Goal: Information Seeking & Learning: Learn about a topic

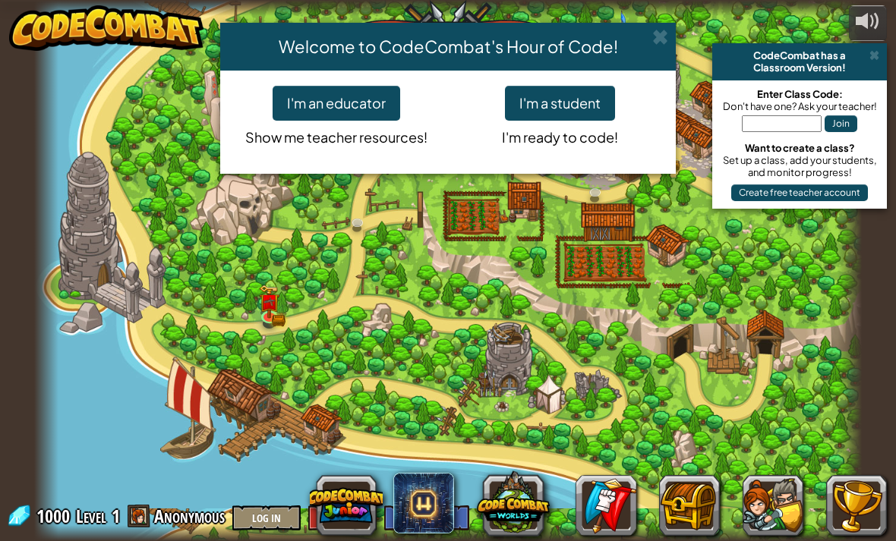
click at [665, 33] on span at bounding box center [660, 37] width 16 height 16
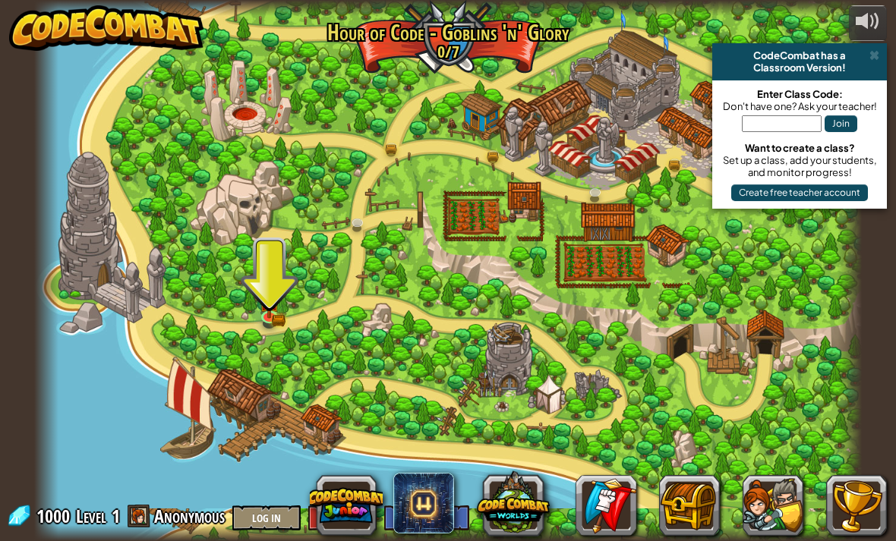
click at [883, 52] on div "CodeCombat has a Classroom Version!" at bounding box center [799, 61] width 175 height 37
click at [888, 53] on div "powered by CodeCombat has a Classroom Version! Enter Class Code: Don't have one…" at bounding box center [448, 270] width 896 height 541
click at [812, 120] on input "text" at bounding box center [782, 123] width 80 height 17
click at [889, 52] on div "powered by CodeCombat has a Classroom Version! Enter Class Code: Don't have one…" at bounding box center [448, 270] width 896 height 541
click at [264, 312] on img at bounding box center [270, 301] width 20 height 33
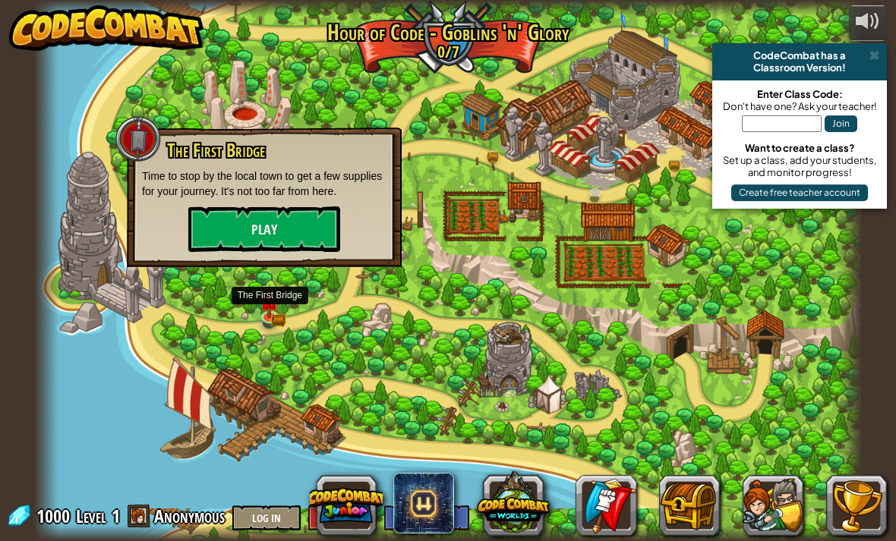
click at [208, 238] on button "Play" at bounding box center [264, 229] width 152 height 46
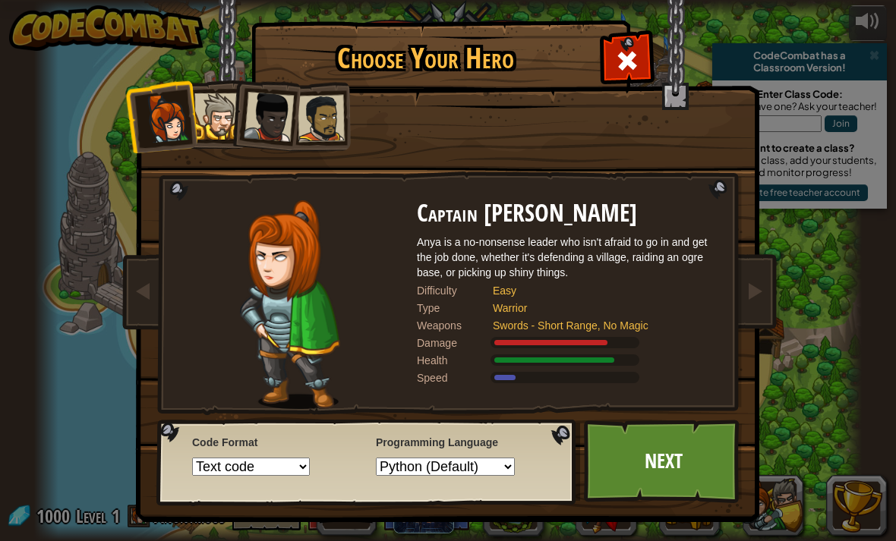
click at [219, 112] on div at bounding box center [217, 116] width 46 height 46
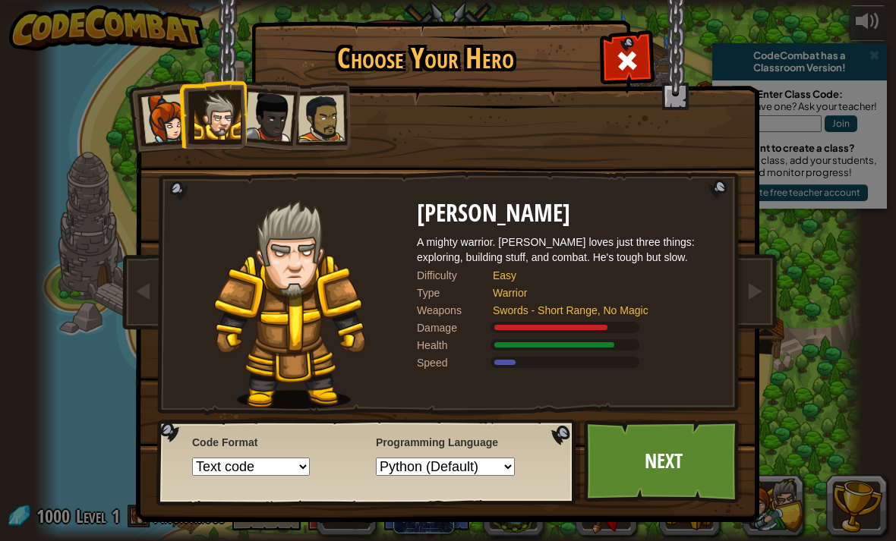
click at [280, 115] on div at bounding box center [269, 117] width 50 height 50
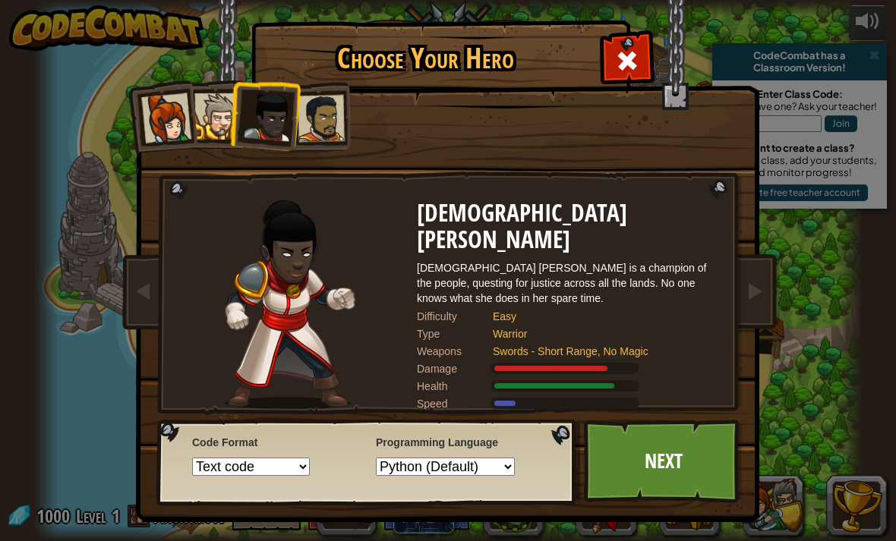
click at [339, 110] on div at bounding box center [321, 118] width 47 height 47
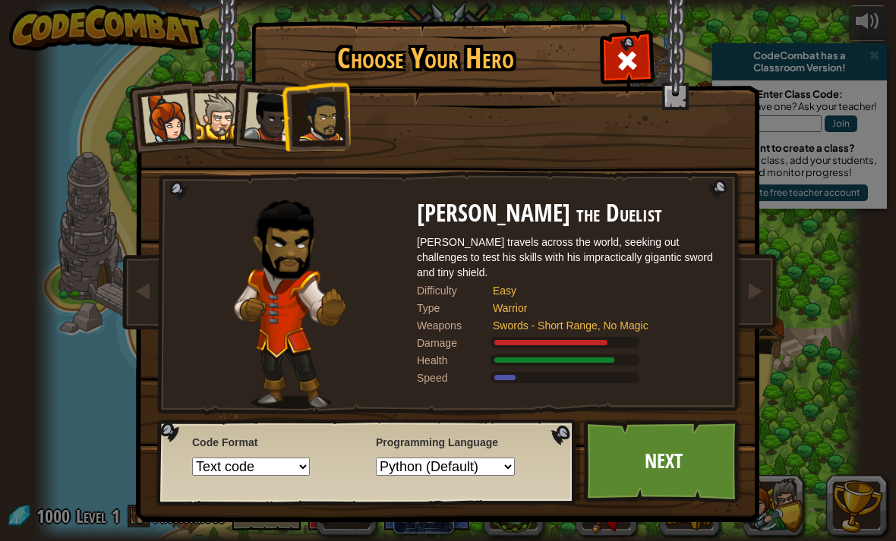
click at [226, 111] on div at bounding box center [217, 116] width 46 height 46
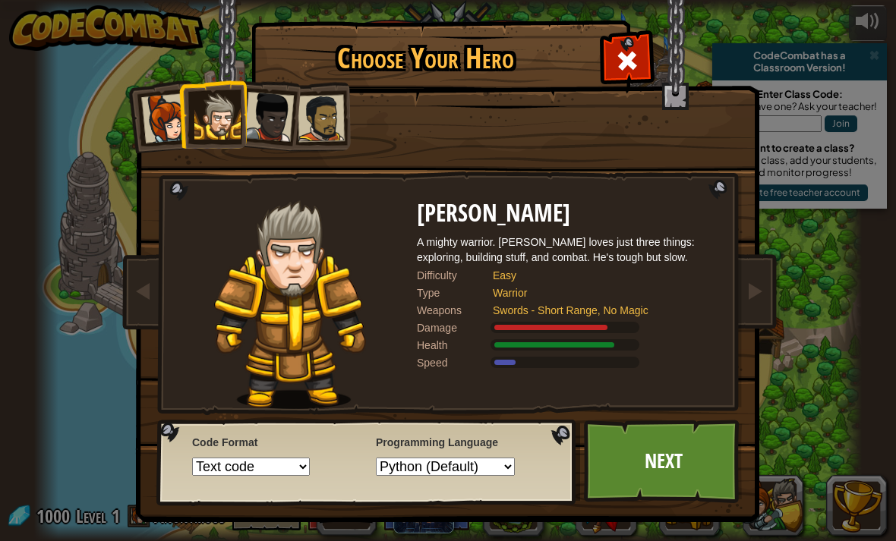
click at [698, 477] on link "Next" at bounding box center [663, 461] width 159 height 83
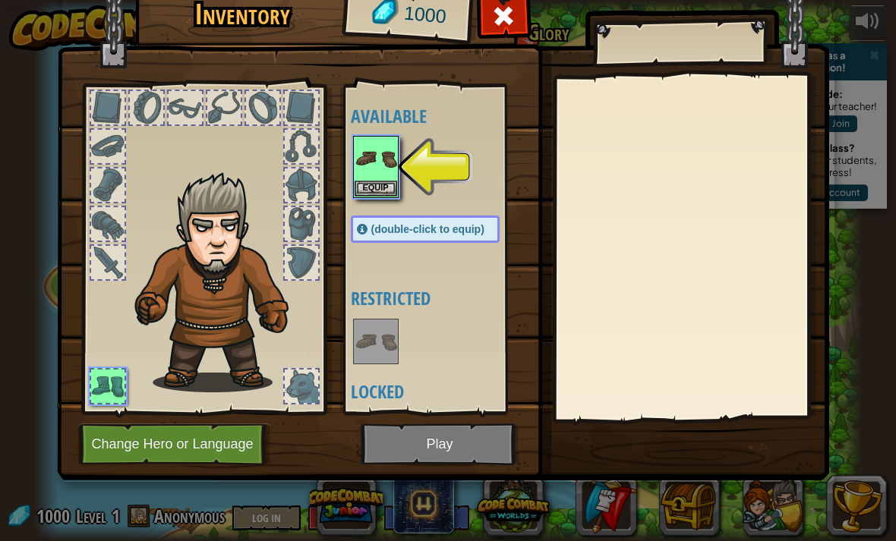
click at [376, 178] on img at bounding box center [375, 158] width 43 height 43
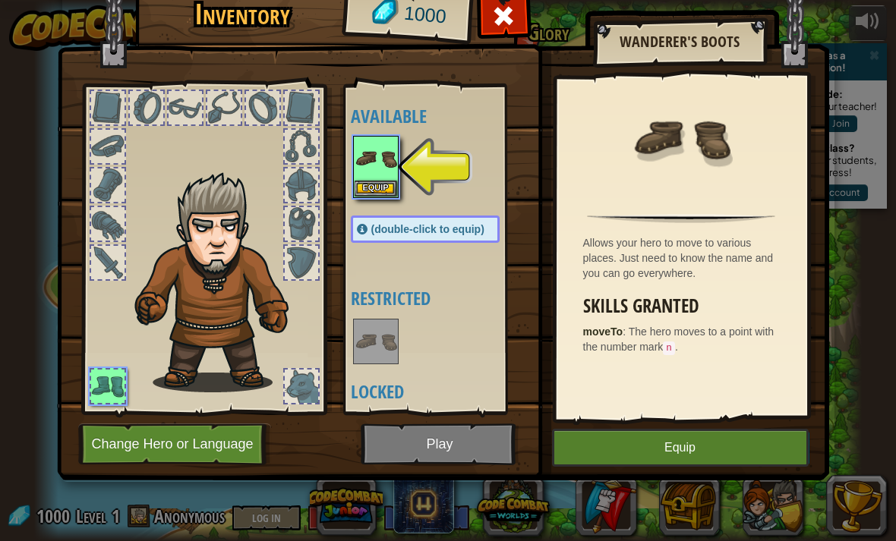
click at [370, 181] on button "Equip" at bounding box center [375, 189] width 43 height 16
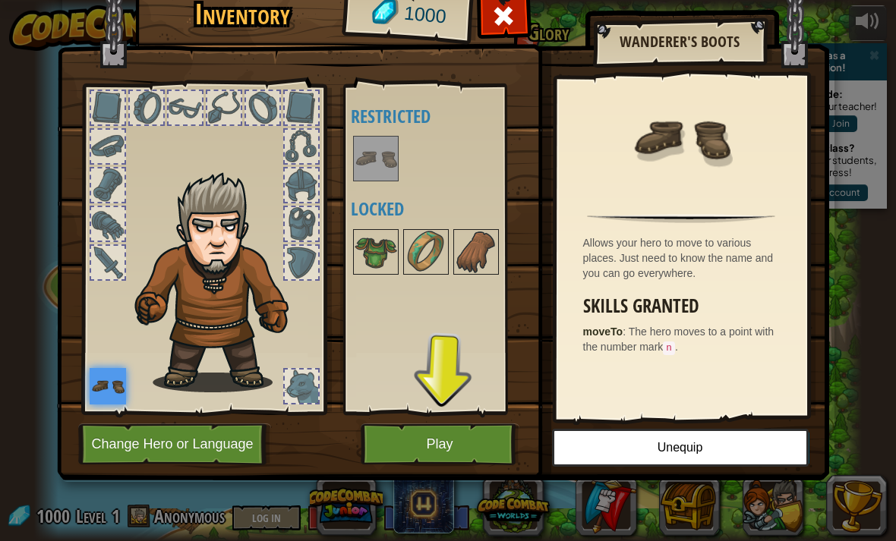
click at [474, 449] on button "Play" at bounding box center [440, 445] width 159 height 42
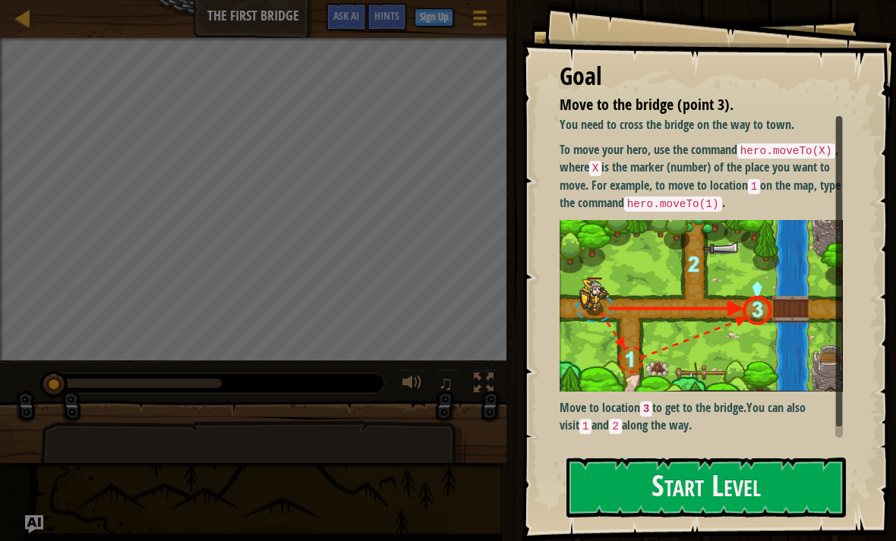
click at [766, 490] on button "Start Level" at bounding box center [705, 488] width 279 height 60
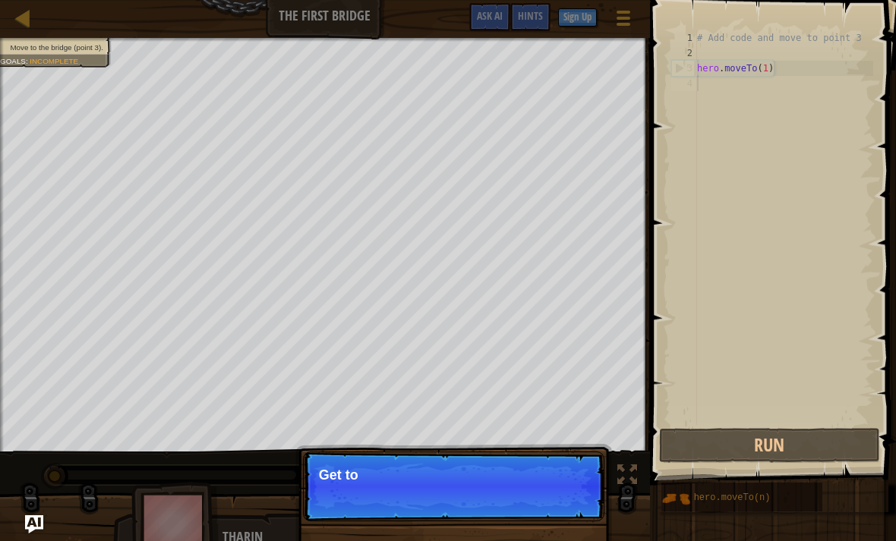
click at [623, 500] on div "Move to the bridge (point 3). Goals : Incomplete ♫ Tharin 11 x: 5 y: 15 x: 10 y…" at bounding box center [448, 296] width 896 height 517
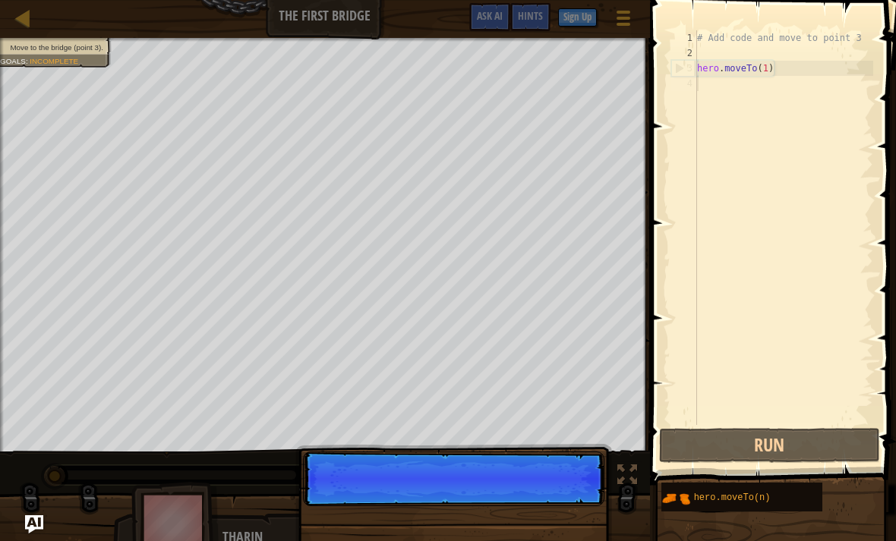
scroll to position [8, 0]
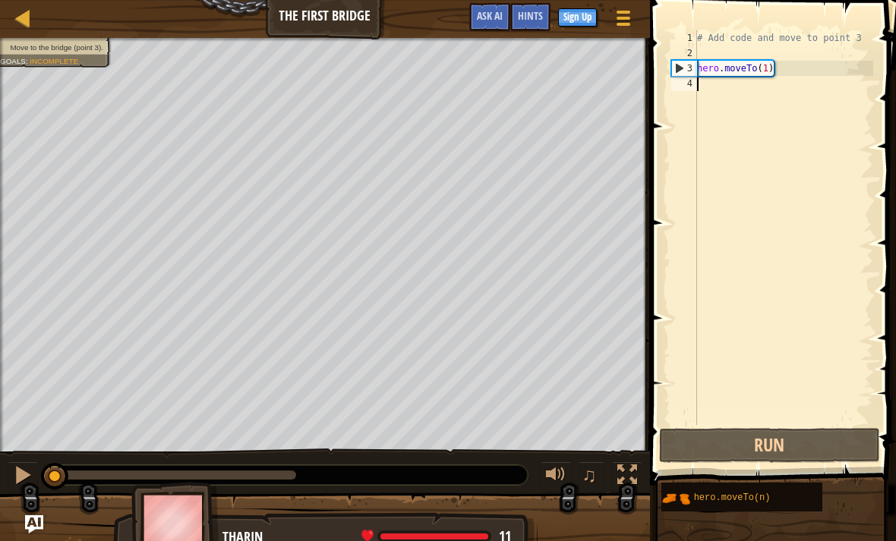
type textarea "hero.moveTo(1)"
click at [820, 446] on button "Run" at bounding box center [769, 445] width 221 height 35
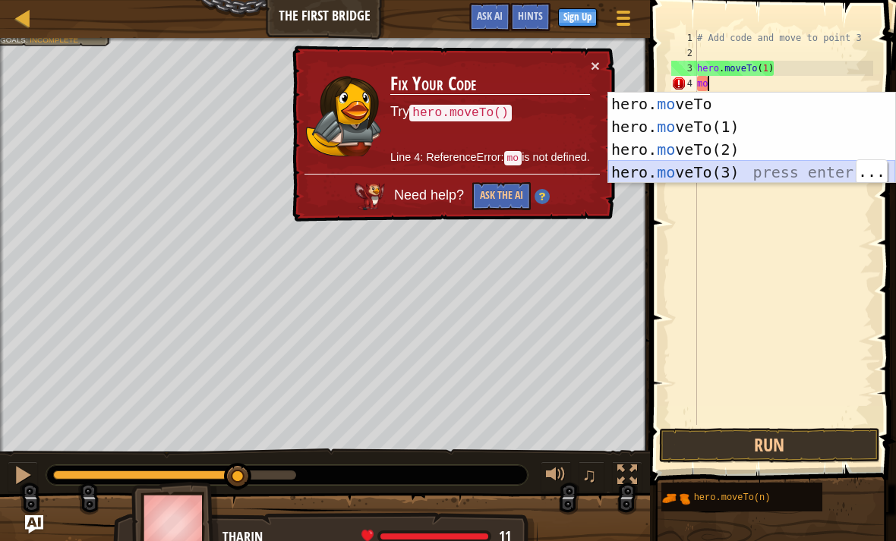
click at [759, 174] on div "hero. mo veTo press enter hero. mo veTo(1) press enter hero. mo veTo(2) press e…" at bounding box center [751, 161] width 287 height 137
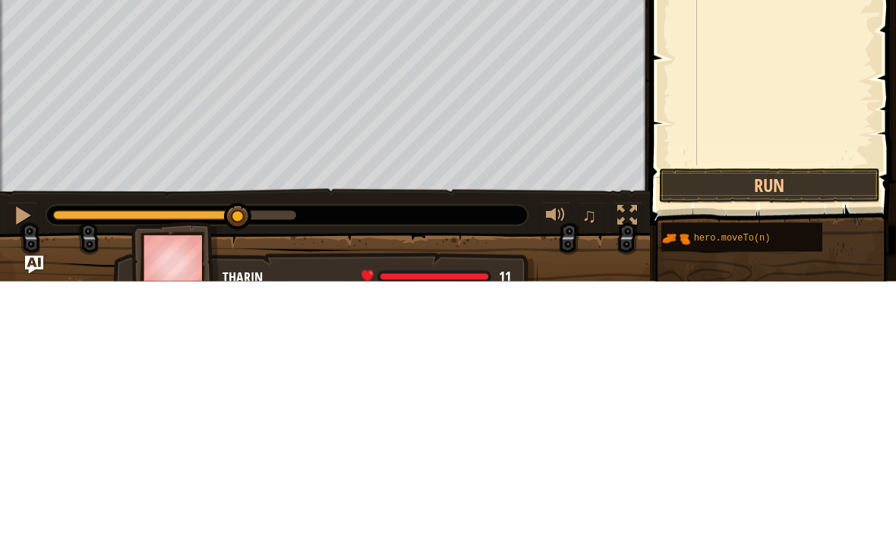
click at [779, 428] on button "Run" at bounding box center [769, 445] width 221 height 35
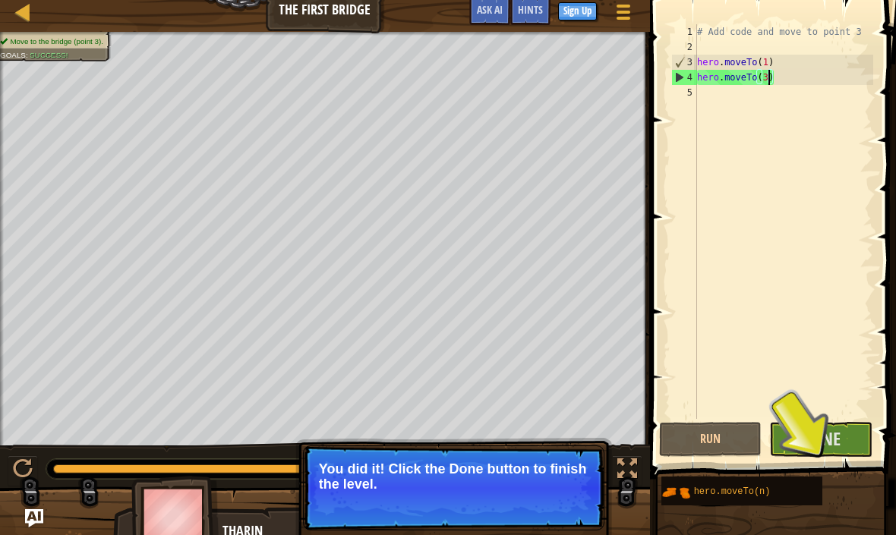
type textarea "mo"
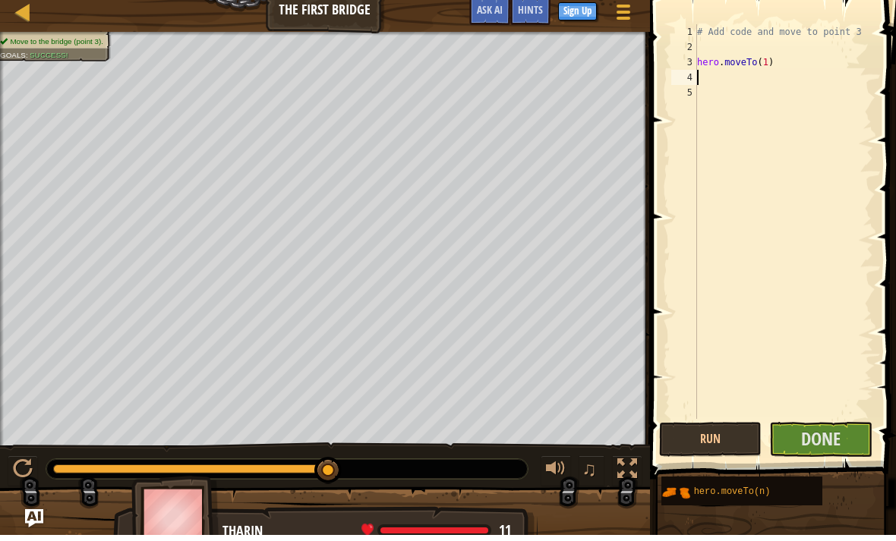
click at [18, 8] on div at bounding box center [23, 17] width 19 height 19
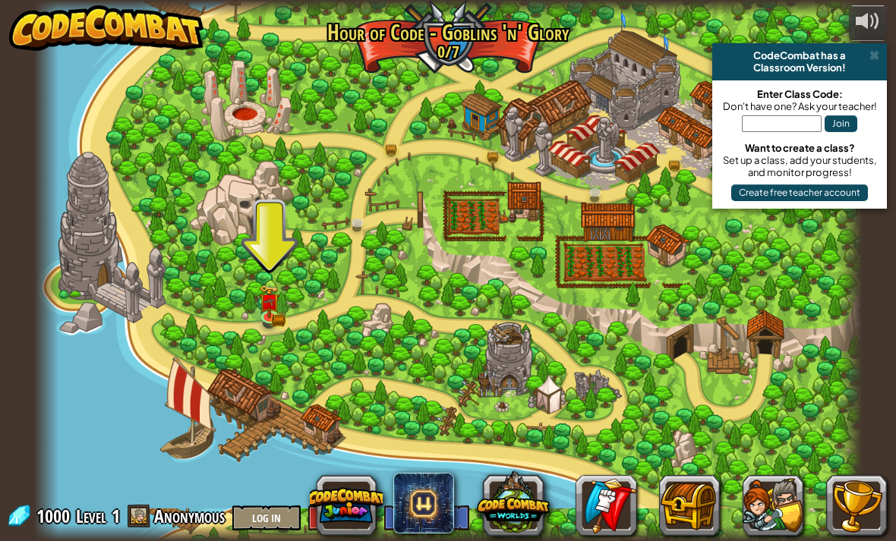
click at [515, 509] on button at bounding box center [513, 502] width 73 height 73
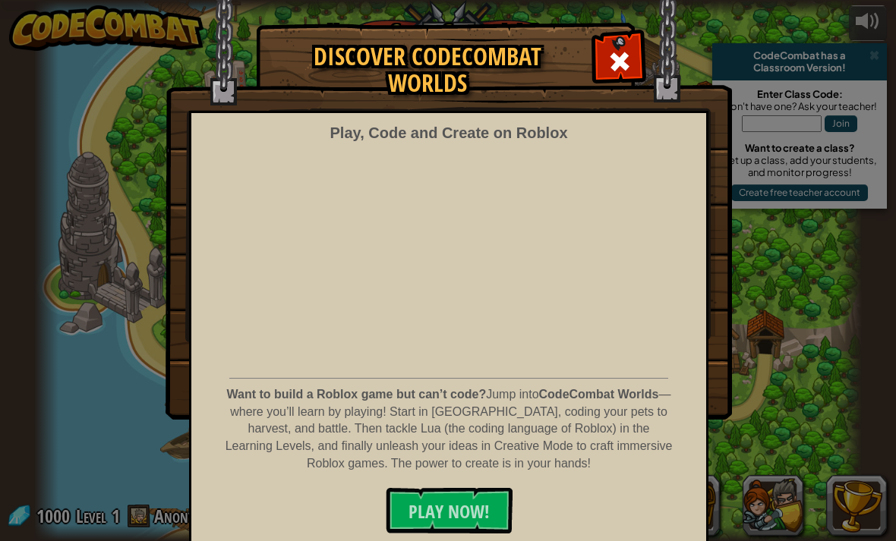
scroll to position [20, 0]
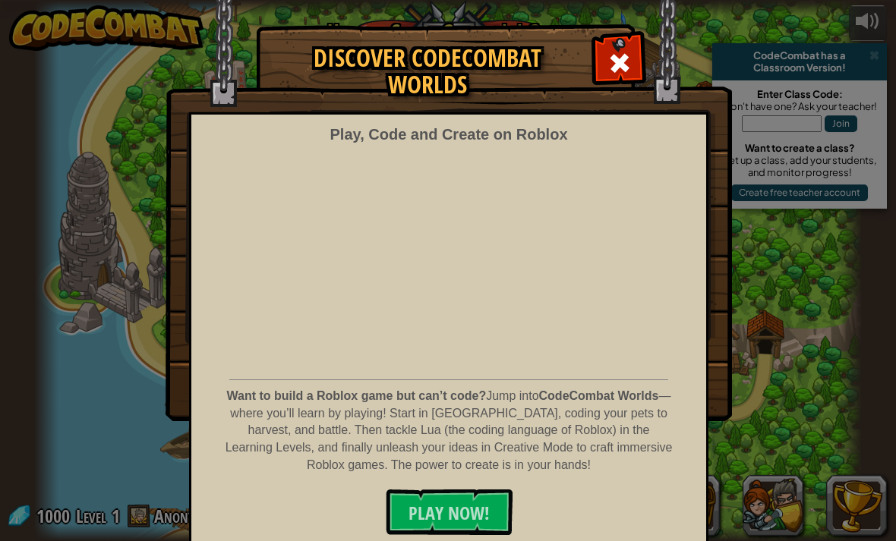
click at [479, 491] on button "PLAY NOW!" at bounding box center [449, 513] width 127 height 46
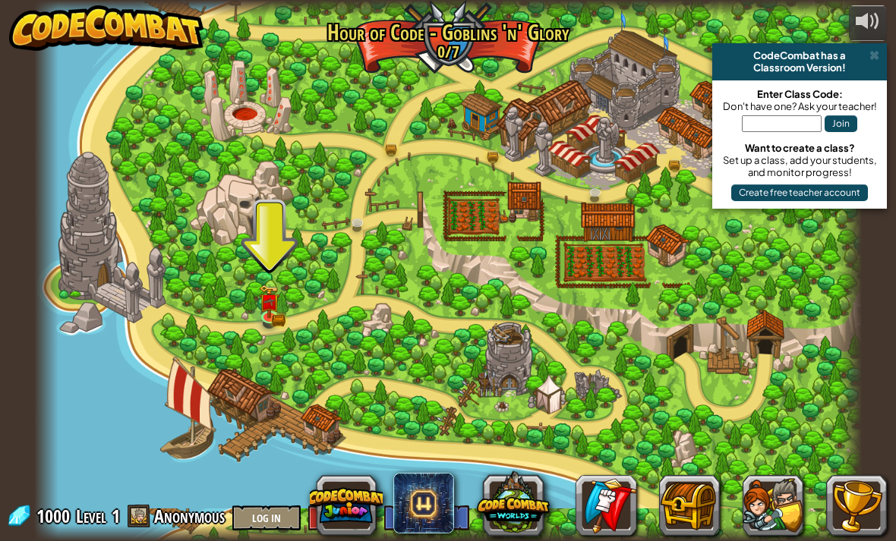
click at [283, 312] on link at bounding box center [271, 318] width 30 height 23
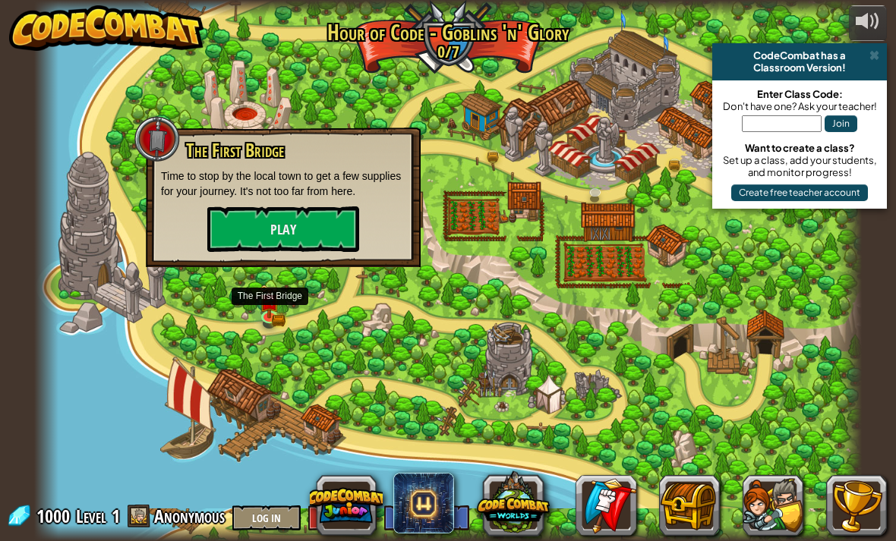
click at [321, 231] on button "Play" at bounding box center [283, 229] width 152 height 46
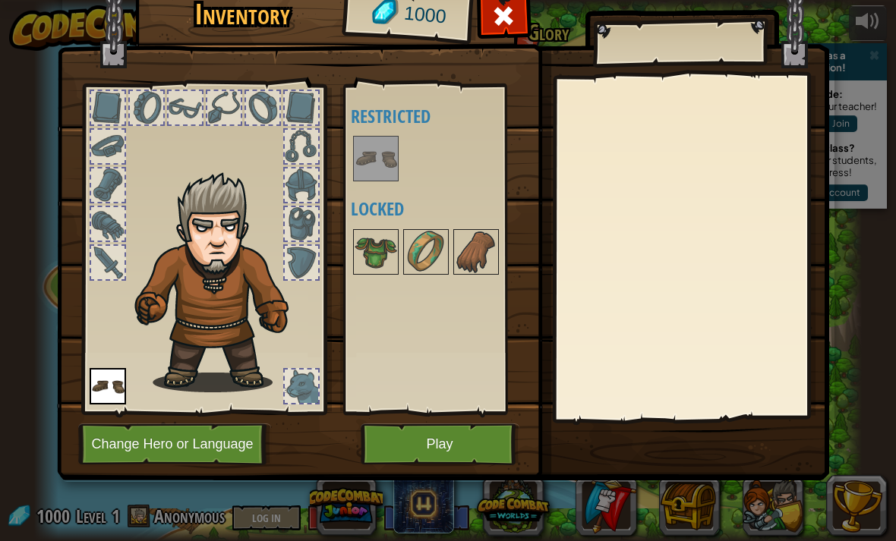
click at [443, 453] on button "Play" at bounding box center [440, 445] width 159 height 42
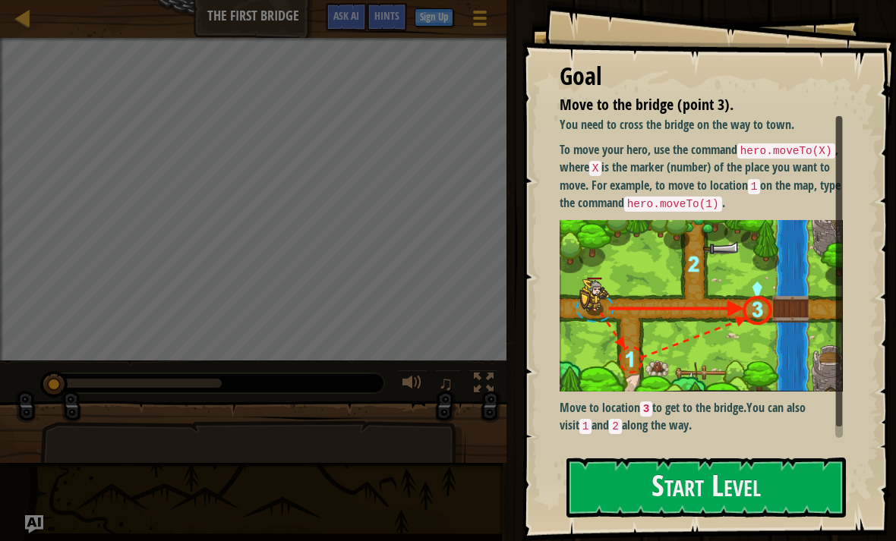
click at [776, 254] on img at bounding box center [700, 306] width 283 height 172
click at [773, 488] on button "Start Level" at bounding box center [705, 488] width 279 height 60
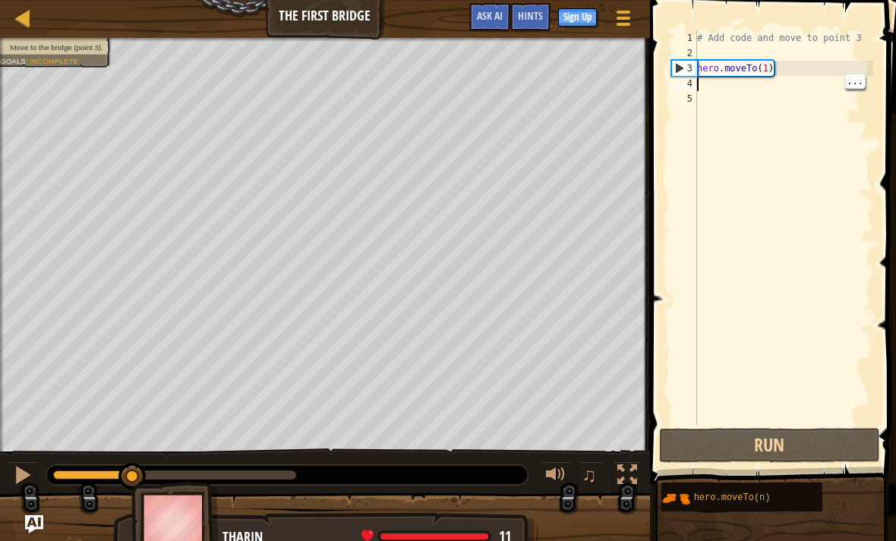
click at [636, 475] on div at bounding box center [627, 475] width 20 height 20
click at [805, 446] on button "Run" at bounding box center [769, 445] width 221 height 35
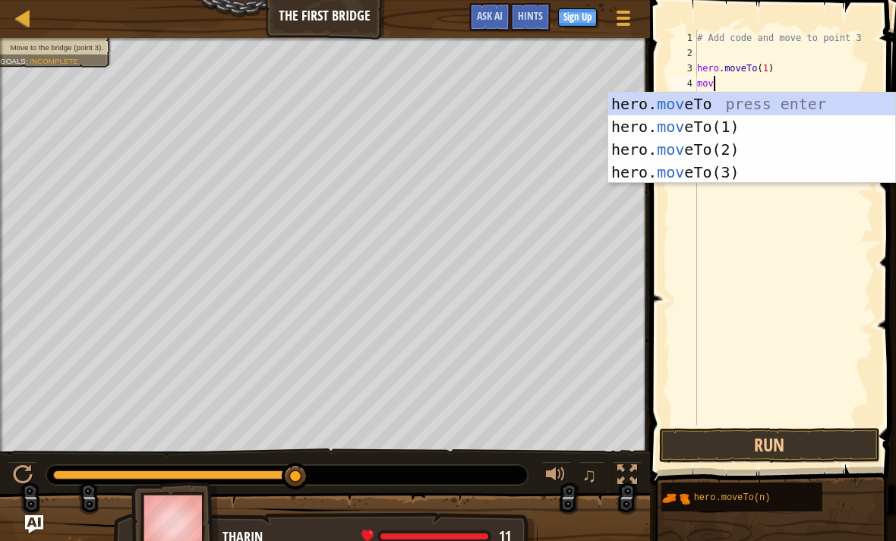
scroll to position [8, 1]
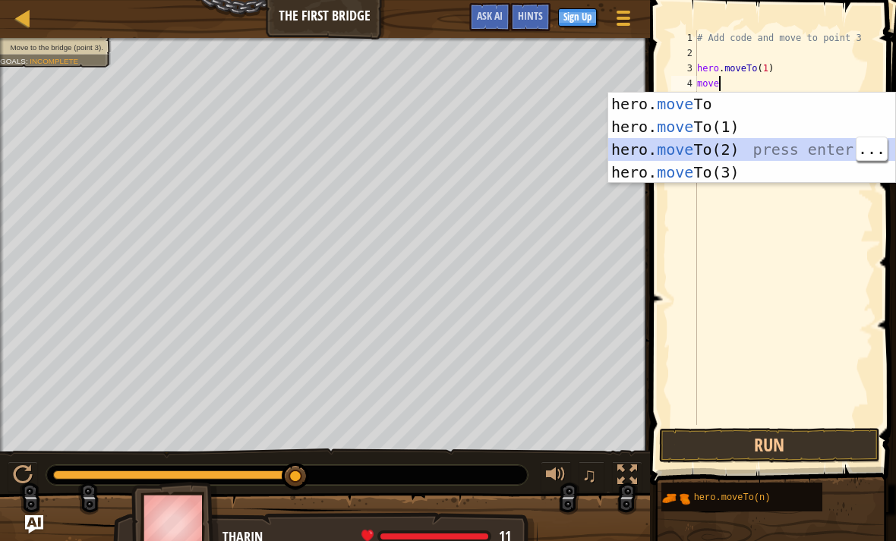
click at [808, 150] on div "hero. move To press enter hero. move To(1) press enter hero. move To(2) press e…" at bounding box center [751, 161] width 287 height 137
type textarea "hero.moveTo(2)"
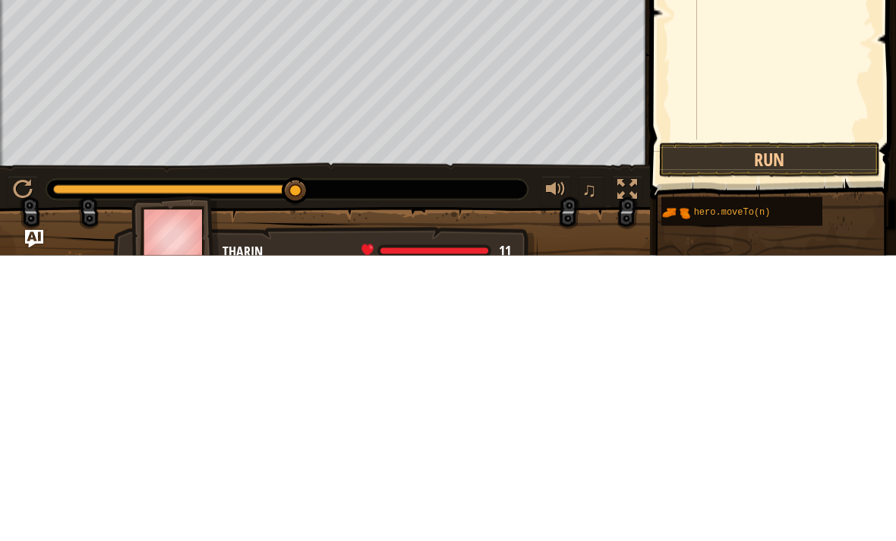
click at [757, 428] on button "Run" at bounding box center [769, 445] width 221 height 35
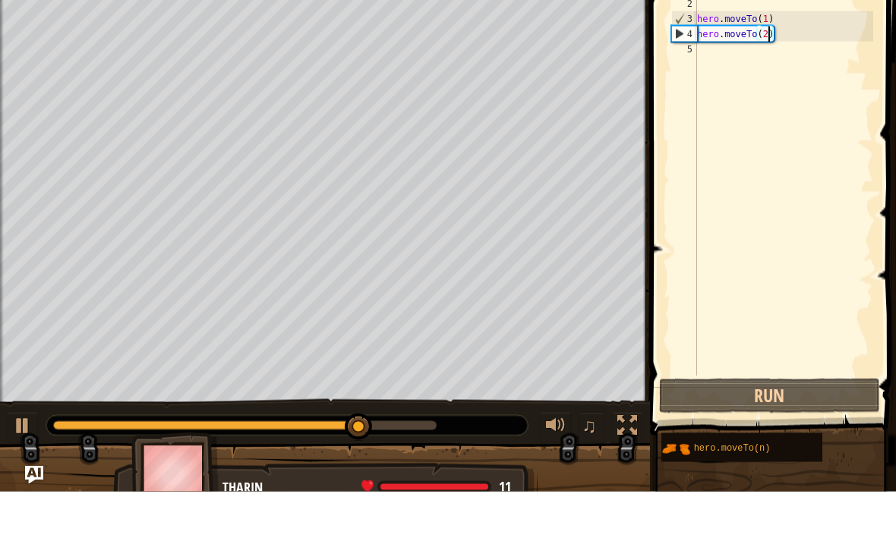
scroll to position [8, 0]
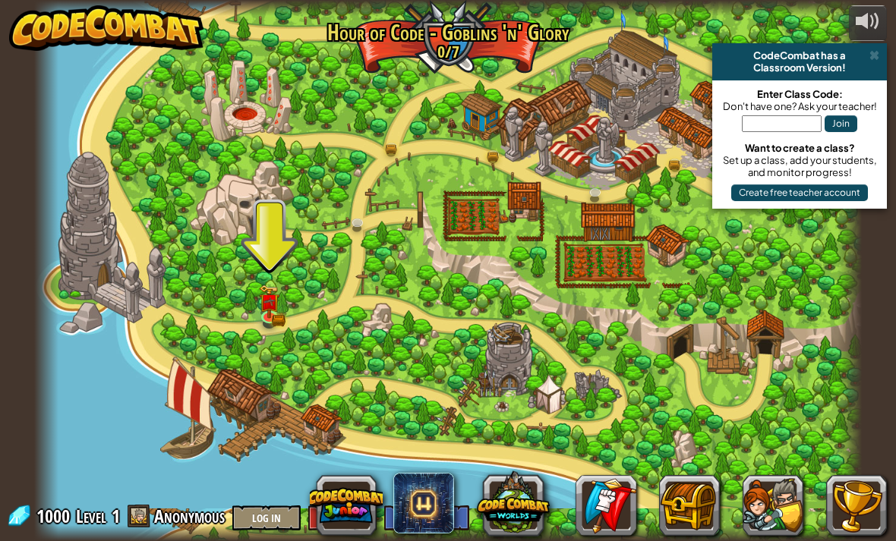
click at [877, 52] on span at bounding box center [874, 55] width 10 height 12
